Goal: Book appointment/travel/reservation

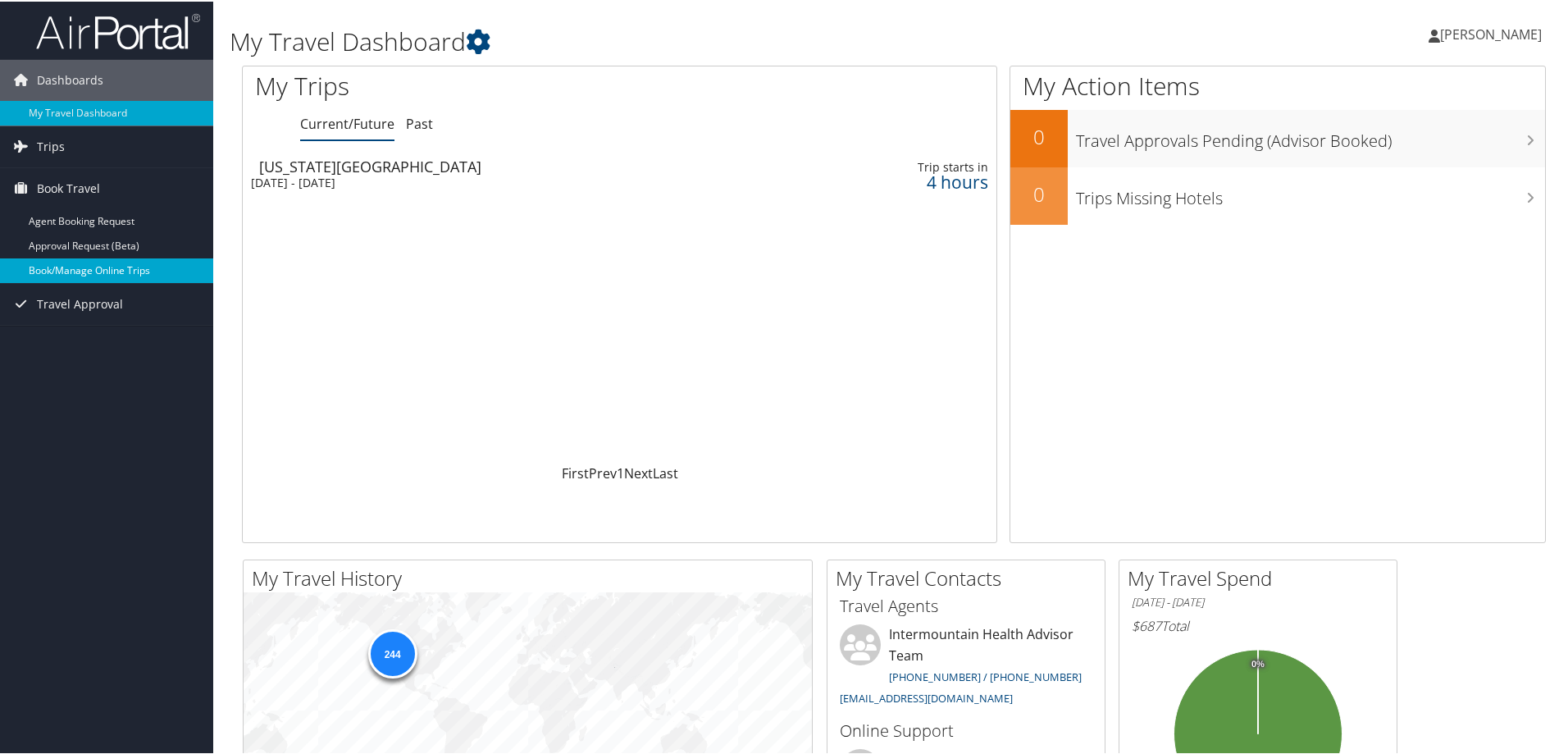
click at [65, 260] on link "Book/Manage Online Trips" at bounding box center [106, 269] width 214 height 25
click at [72, 266] on link "Book/Manage Online Trips" at bounding box center [106, 269] width 214 height 25
